Goal: Information Seeking & Learning: Check status

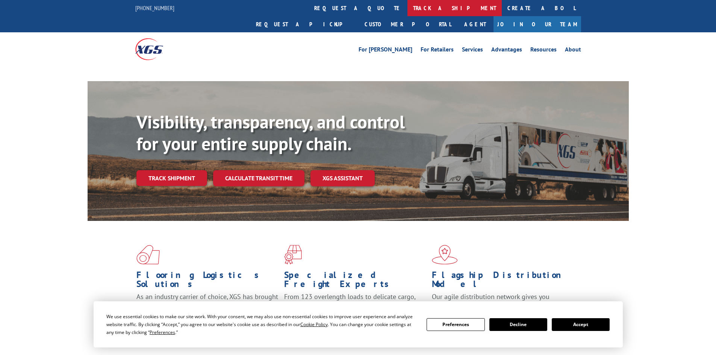
click at [407, 6] on link "track a shipment" at bounding box center [454, 8] width 94 height 16
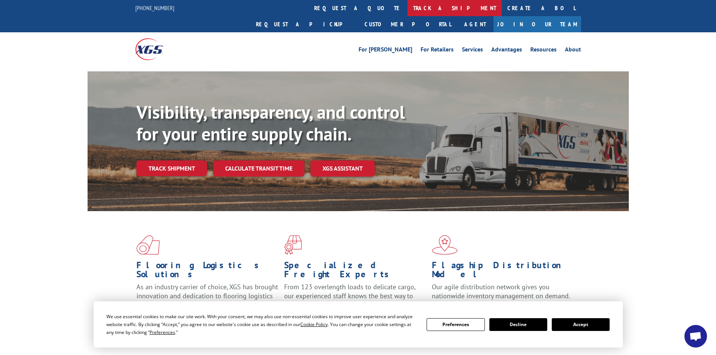
click at [407, 7] on link "track a shipment" at bounding box center [454, 8] width 94 height 16
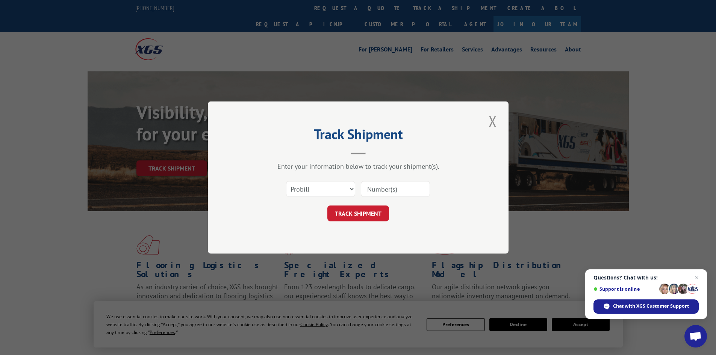
click at [400, 194] on input at bounding box center [395, 189] width 69 height 16
paste input "17224056"
type input "17224056"
click at [361, 209] on button "TRACK SHIPMENT" at bounding box center [358, 213] width 62 height 16
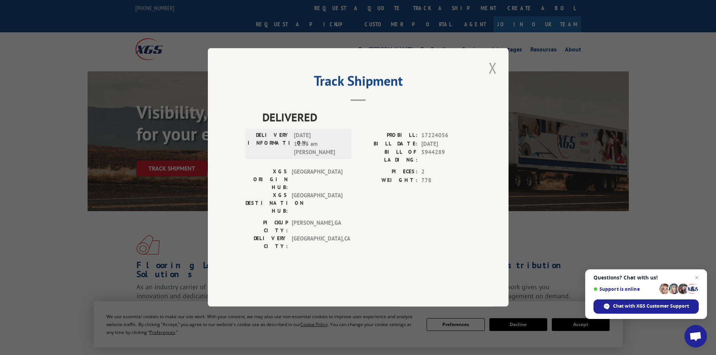
click at [495, 78] on button "Close modal" at bounding box center [492, 67] width 13 height 21
